Goal: Book appointment/travel/reservation

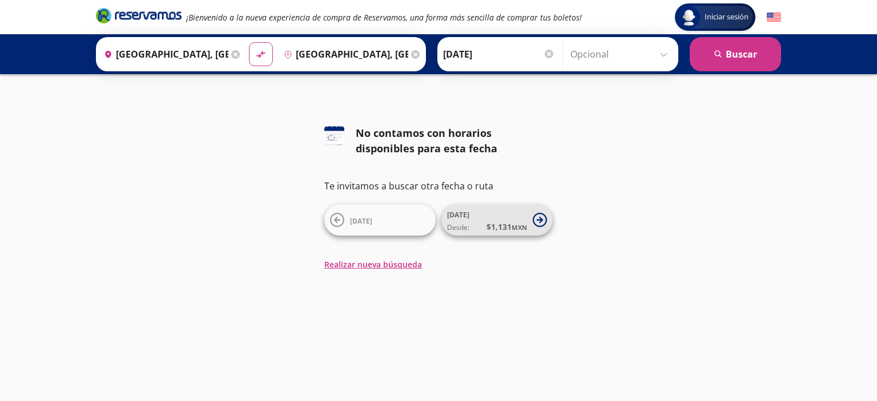
click at [540, 219] on icon at bounding box center [540, 220] width 14 height 14
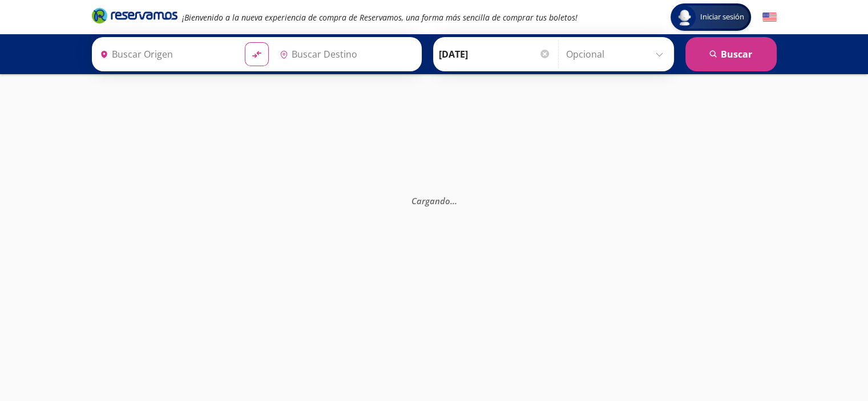
type input "[GEOGRAPHIC_DATA], [GEOGRAPHIC_DATA]"
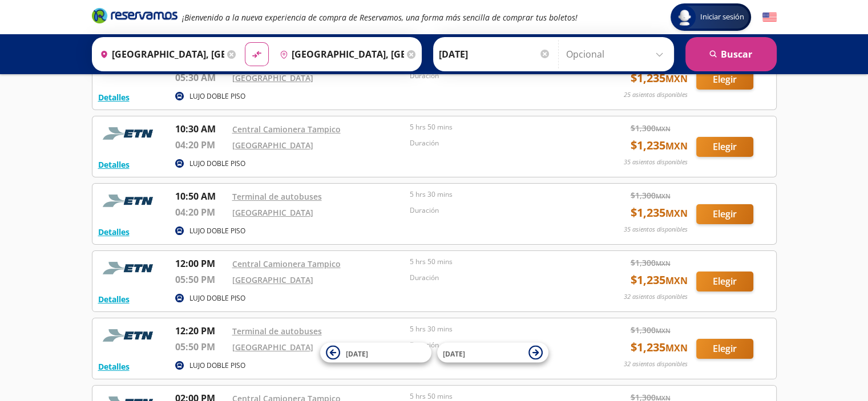
scroll to position [120, 0]
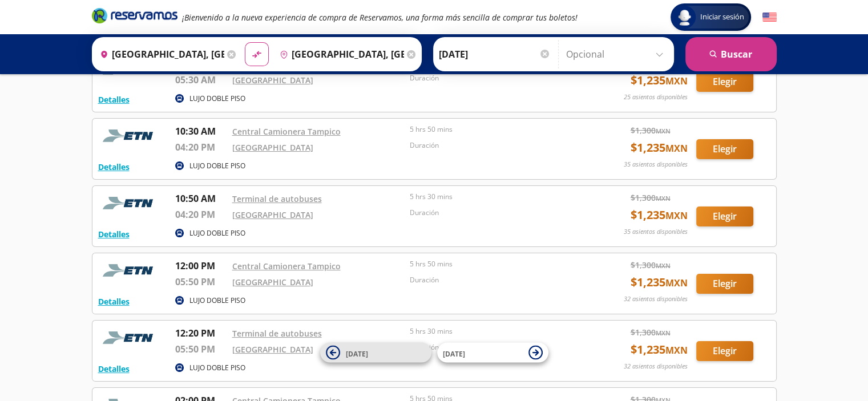
click at [341, 356] on button "[DATE]" at bounding box center [375, 353] width 111 height 20
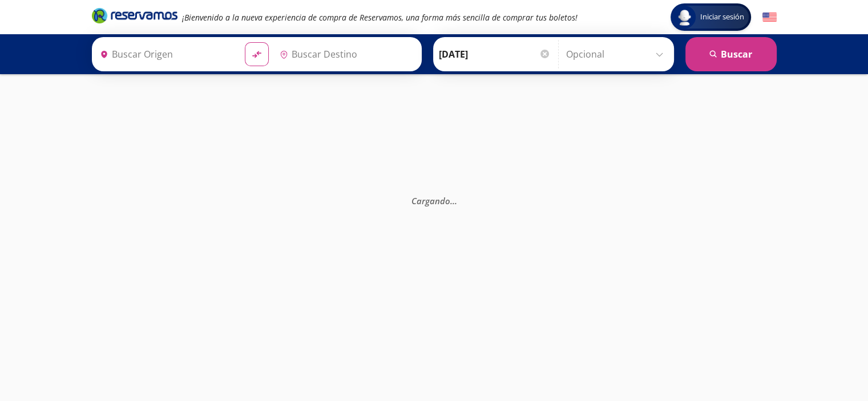
type input "[GEOGRAPHIC_DATA], [GEOGRAPHIC_DATA]"
